Goal: Information Seeking & Learning: Learn about a topic

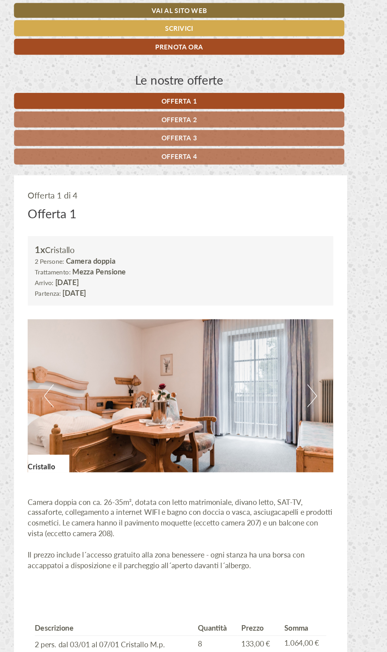
scroll to position [296, 0]
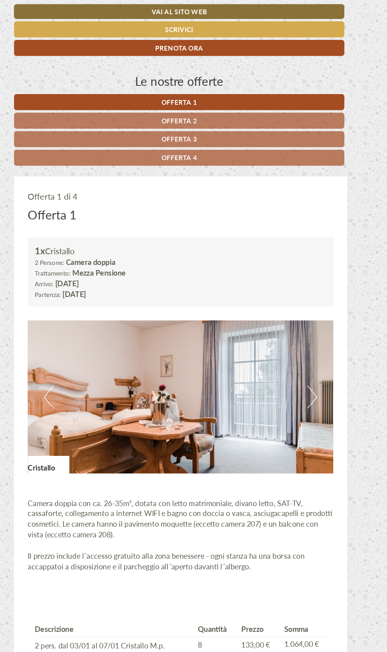
click at [234, 104] on link "Offerta 2" at bounding box center [192, 103] width 282 height 14
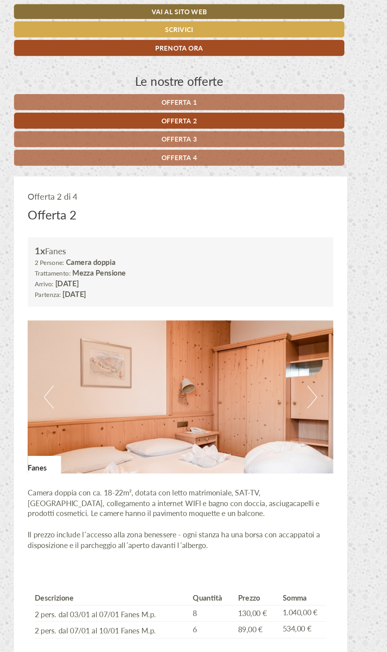
scroll to position [377, 0]
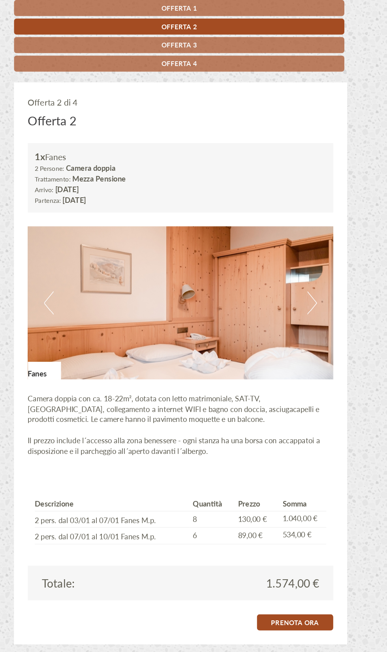
click at [235, 39] on link "Offerta 3" at bounding box center [192, 39] width 282 height 14
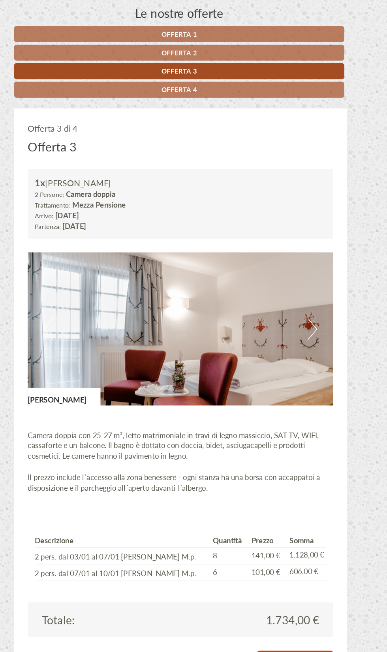
click at [240, 81] on link "Offerta 4" at bounding box center [192, 77] width 282 height 14
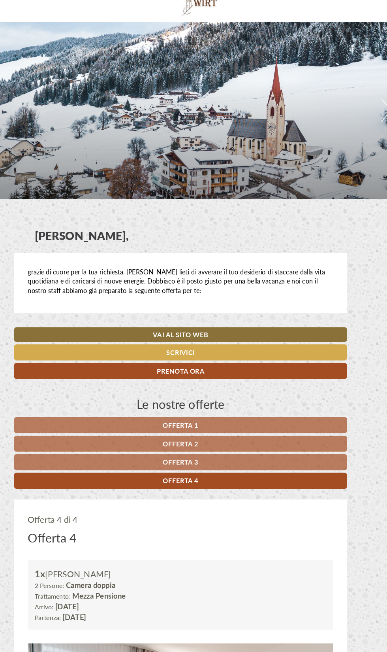
scroll to position [0, 0]
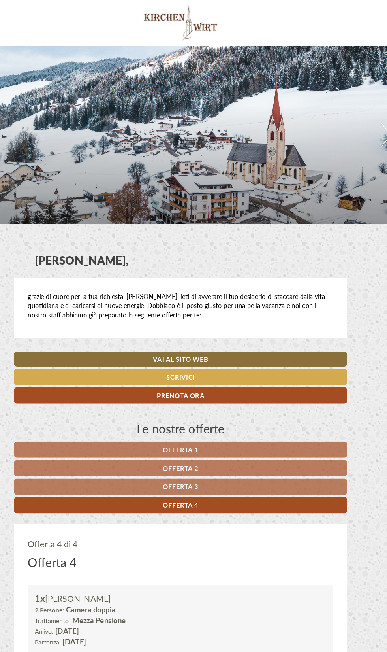
click at [233, 388] on link "Offerta 1" at bounding box center [193, 384] width 285 height 14
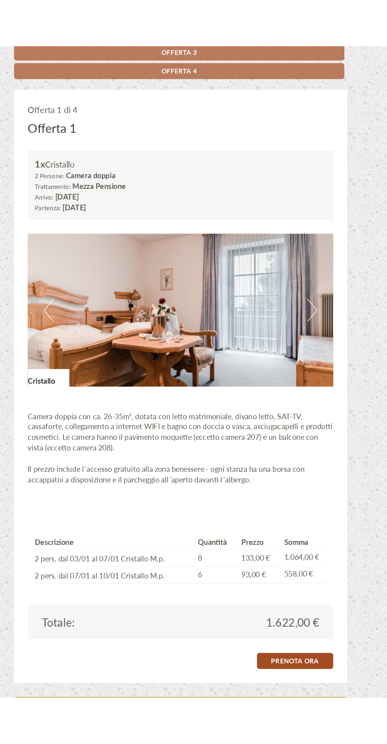
scroll to position [377, 0]
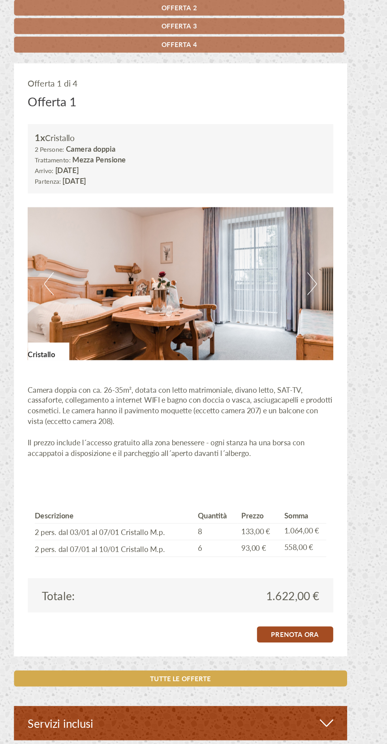
click at [314, 270] on img at bounding box center [193, 258] width 261 height 130
click at [308, 251] on button "Next" at bounding box center [306, 259] width 8 height 20
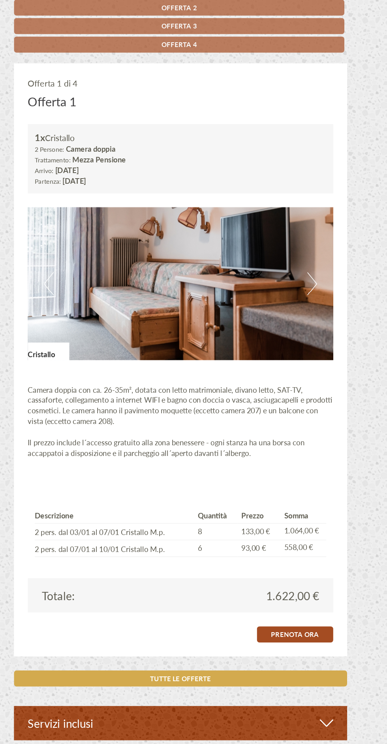
click at [308, 263] on button "Next" at bounding box center [306, 259] width 8 height 20
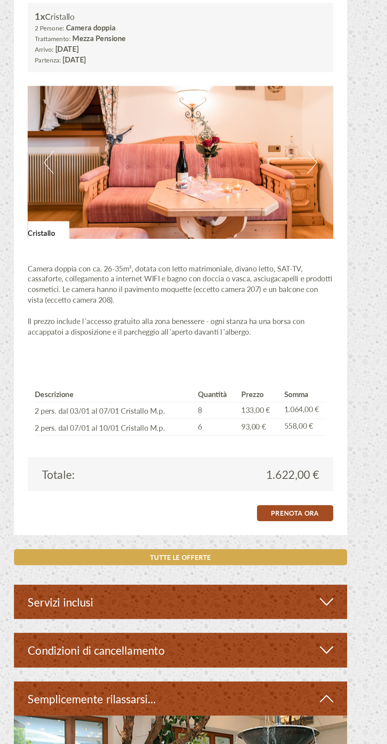
scroll to position [390, 0]
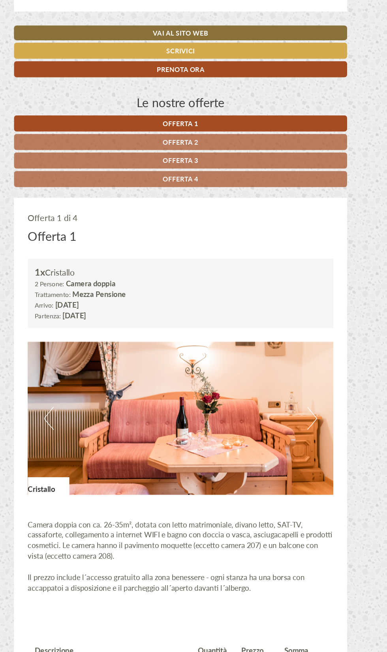
click at [225, 123] on link "Offerta 2" at bounding box center [193, 121] width 285 height 14
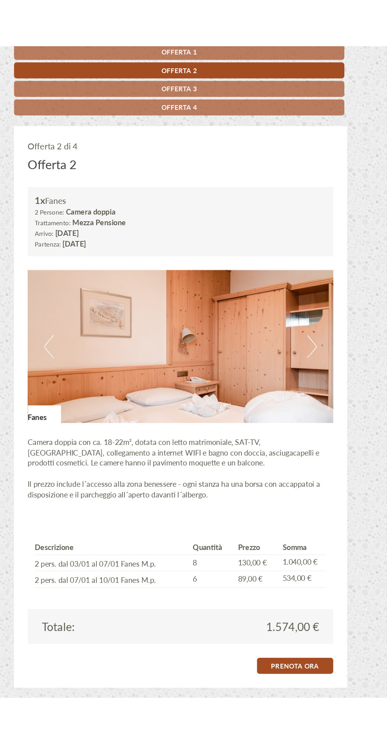
scroll to position [322, 0]
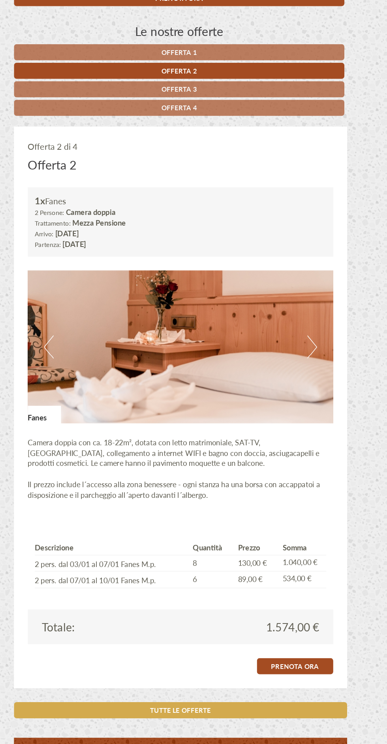
click at [304, 319] on button "Next" at bounding box center [306, 313] width 8 height 20
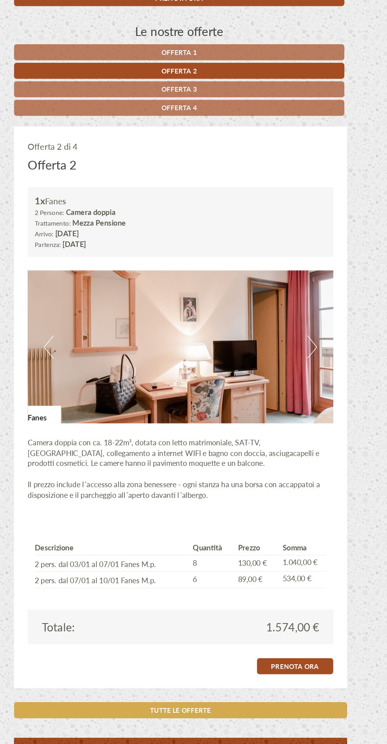
click at [312, 321] on img at bounding box center [193, 312] width 261 height 130
click at [309, 320] on button "Next" at bounding box center [306, 313] width 8 height 20
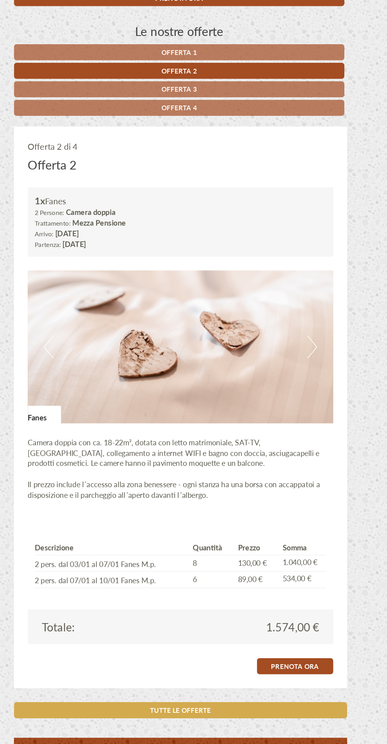
click at [315, 320] on img at bounding box center [193, 312] width 261 height 130
click at [311, 312] on img at bounding box center [193, 312] width 261 height 130
click at [84, 316] on button "Previous" at bounding box center [81, 313] width 8 height 20
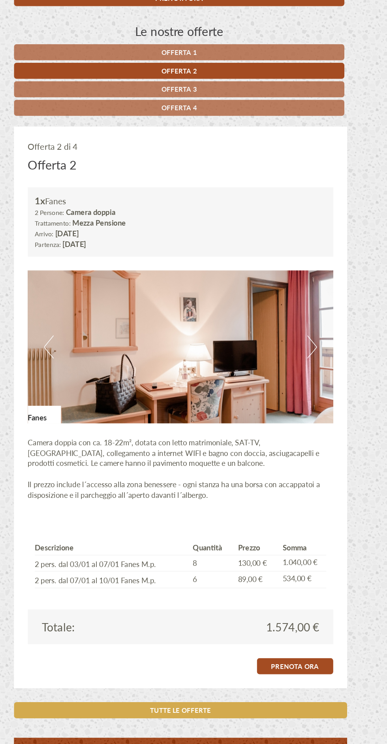
click at [85, 319] on button "Previous" at bounding box center [81, 313] width 8 height 20
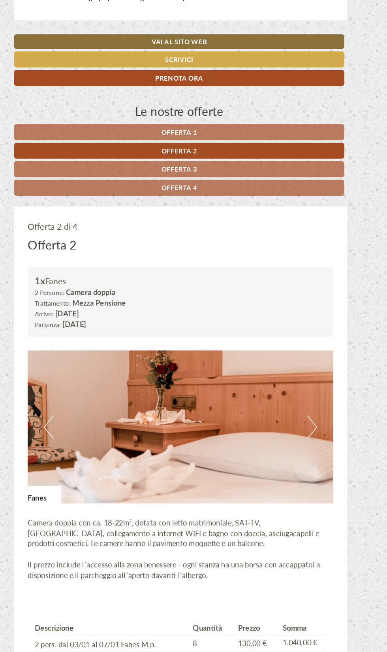
scroll to position [0, 0]
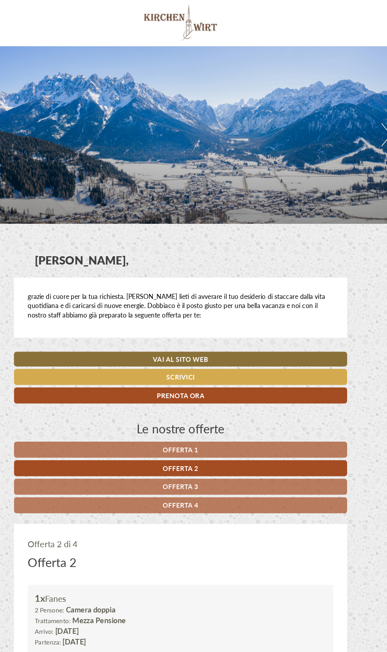
click at [214, 434] on link "Offerta 4" at bounding box center [193, 431] width 285 height 14
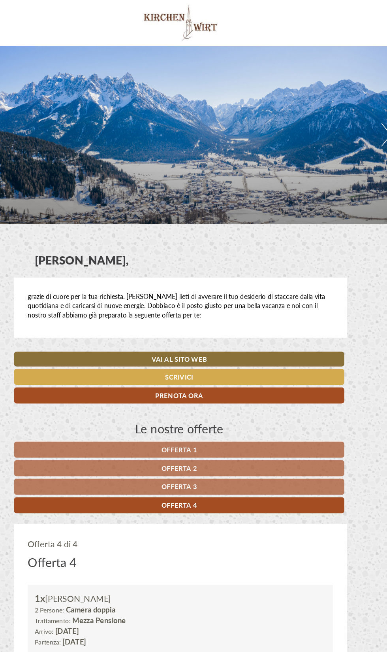
scroll to position [377, 0]
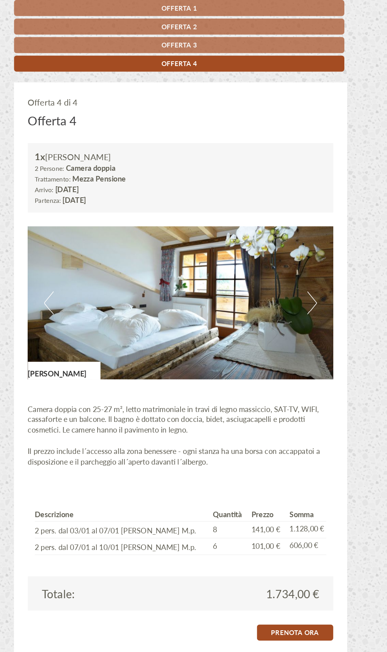
click at [308, 266] on button "Next" at bounding box center [306, 259] width 8 height 20
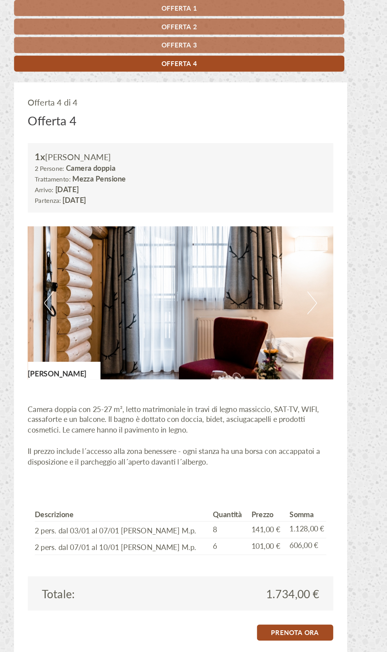
click at [312, 257] on img at bounding box center [193, 258] width 261 height 130
click at [315, 263] on img at bounding box center [193, 258] width 261 height 130
click at [316, 262] on img at bounding box center [193, 258] width 261 height 130
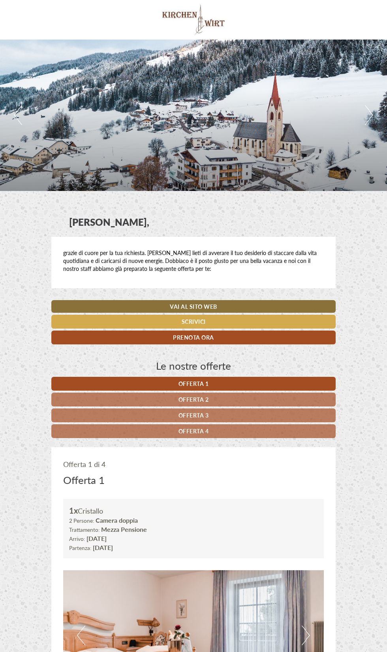
click at [249, 397] on link "Offerta 2" at bounding box center [193, 400] width 285 height 14
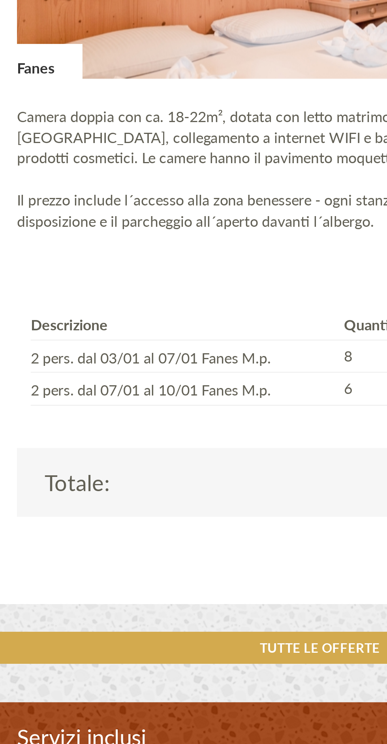
scroll to position [413, 0]
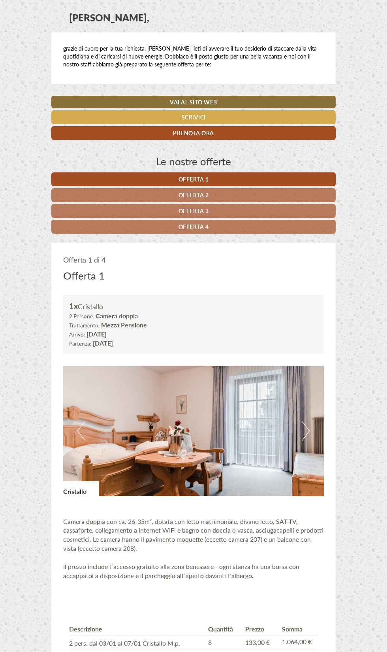
scroll to position [168, 0]
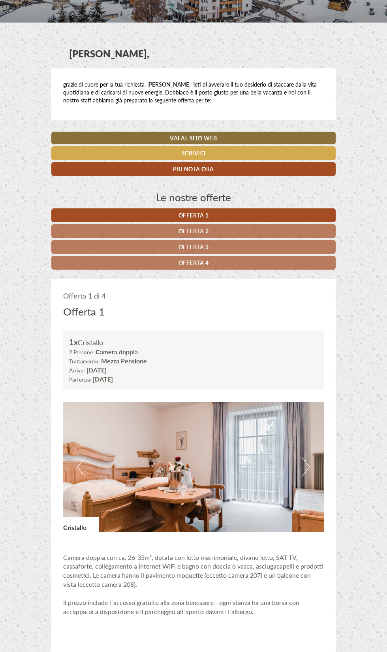
click at [237, 235] on link "Offerta 2" at bounding box center [193, 231] width 285 height 14
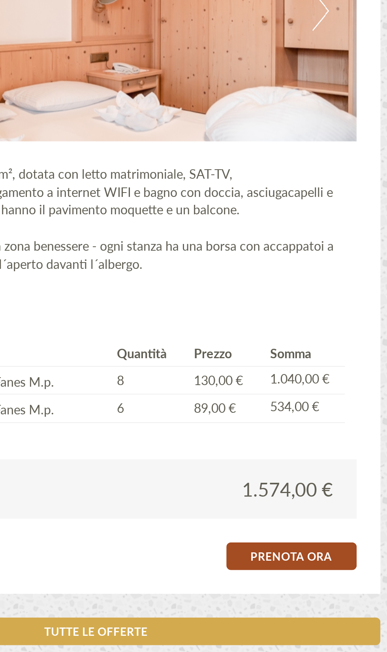
scroll to position [420, 0]
